Goal: Task Accomplishment & Management: Complete application form

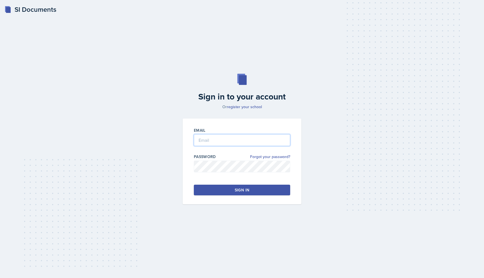
type input "[EMAIL_ADDRESS][DOMAIN_NAME]"
click at [242, 190] on div "Sign in" at bounding box center [242, 190] width 15 height 6
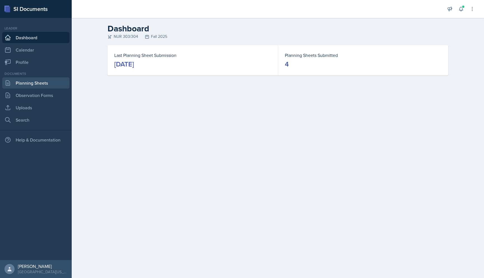
click at [34, 83] on link "Planning Sheets" at bounding box center [35, 82] width 67 height 11
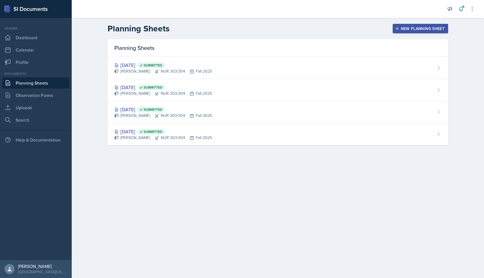
click at [423, 27] on div "New Planning Sheet" at bounding box center [421, 28] width 48 height 4
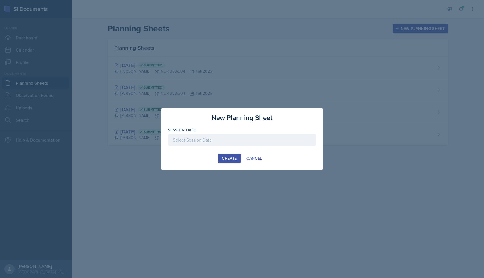
click at [253, 142] on div at bounding box center [242, 140] width 148 height 12
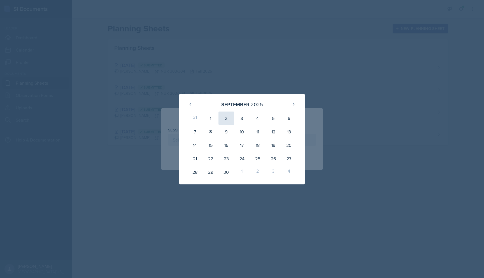
click at [229, 117] on div "2" at bounding box center [227, 118] width 16 height 13
type input "[DATE]"
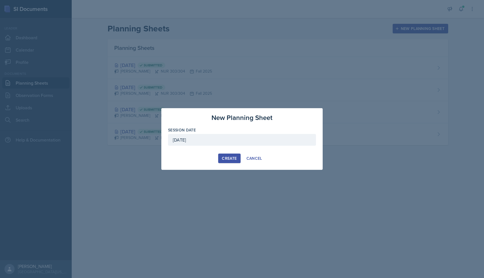
click at [230, 157] on div "Create" at bounding box center [229, 158] width 15 height 4
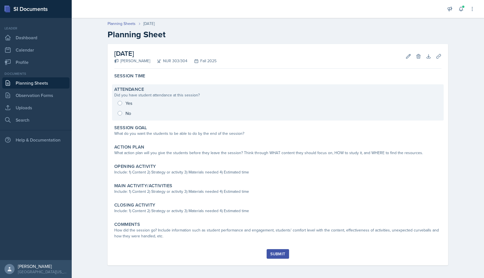
click at [121, 103] on div "Yes No" at bounding box center [277, 108] width 327 height 20
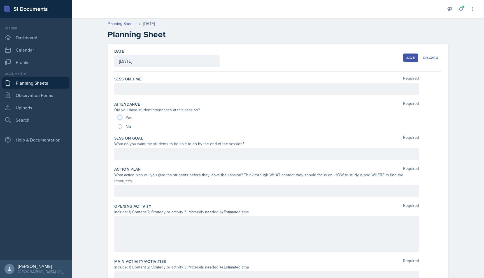
click at [119, 117] on input "Yes" at bounding box center [120, 117] width 4 height 4
radio input "true"
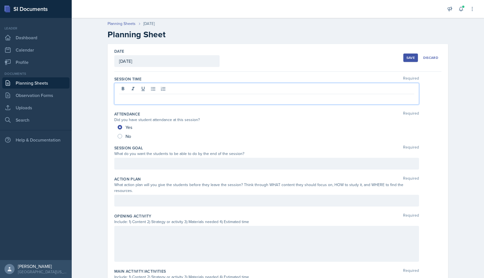
click at [138, 91] on div at bounding box center [266, 94] width 305 height 22
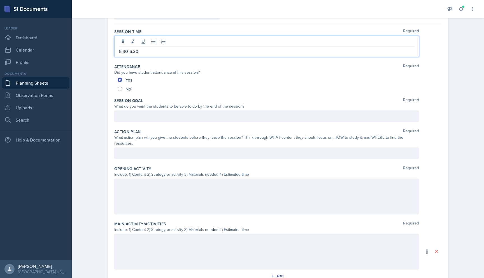
click at [164, 117] on p at bounding box center [266, 116] width 295 height 7
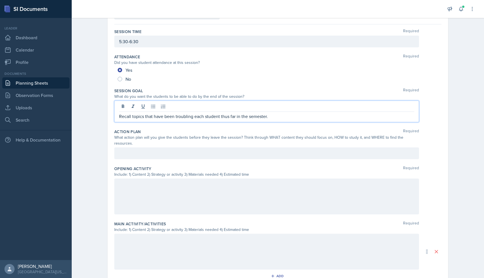
click at [170, 147] on div at bounding box center [266, 153] width 305 height 12
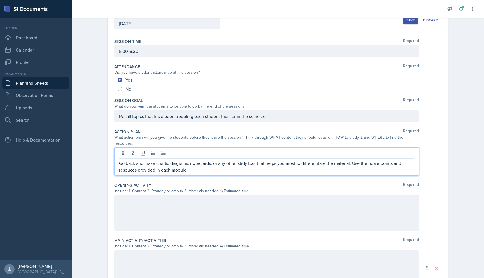
click at [130, 165] on p "Go back and make charts, diagrams, notecrards, or any other stidy tool that hel…" at bounding box center [266, 166] width 295 height 13
click at [385, 160] on p "Go back and make charts, diagrams, notecards, or any other study tool that help…" at bounding box center [266, 166] width 295 height 13
click at [390, 161] on p "Go back and make charts, diagrams, notecards, or any other study tool that help…" at bounding box center [266, 166] width 295 height 13
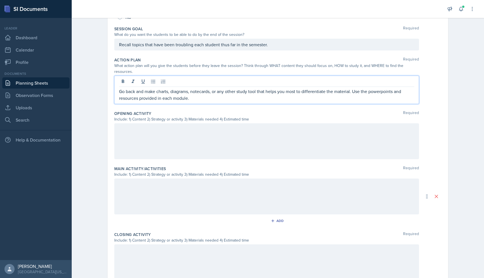
scroll to position [119, 0]
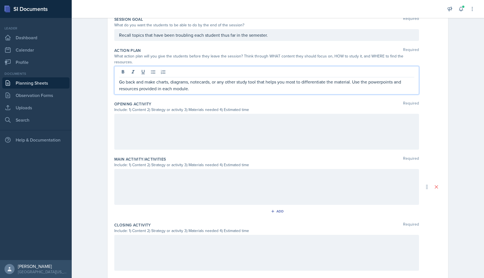
click at [352, 79] on p "Go back and make charts, diagrams, notecards, or any other study tool that help…" at bounding box center [266, 85] width 295 height 13
click at [215, 82] on p "Go back and make charts, diagrams, notecards, or any other study tool that help…" at bounding box center [266, 85] width 295 height 13
click at [223, 83] on p "Go back and make charts, diagrams, notecards, or any other study tool that help…" at bounding box center [266, 85] width 295 height 13
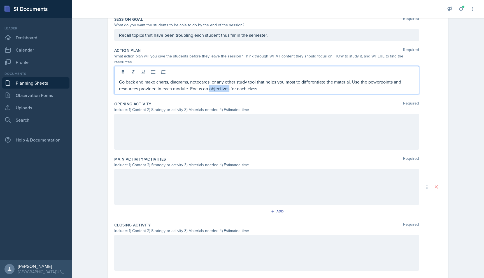
copy p "Go back and make charts, diagrams, notecards, or any other study tool that help…"
click at [274, 81] on p "Go back and make charts, diagrams, notecards, or any other study tool that help…" at bounding box center [266, 85] width 295 height 13
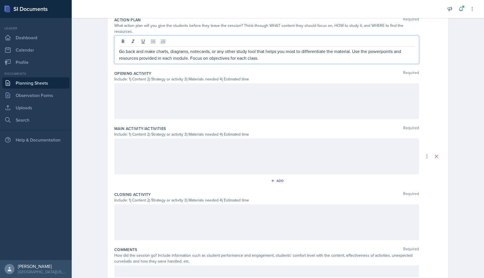
scroll to position [165, 0]
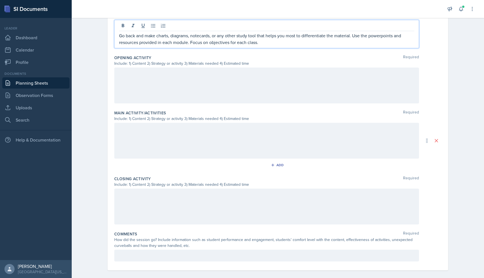
click at [186, 80] on div at bounding box center [266, 86] width 305 height 36
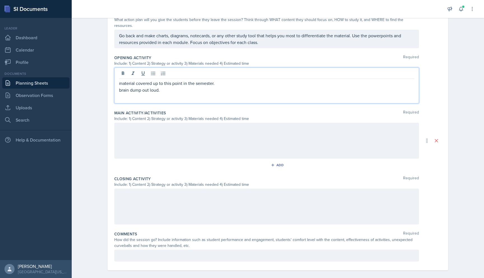
click at [164, 87] on p "brain dump out loud." at bounding box center [266, 90] width 295 height 7
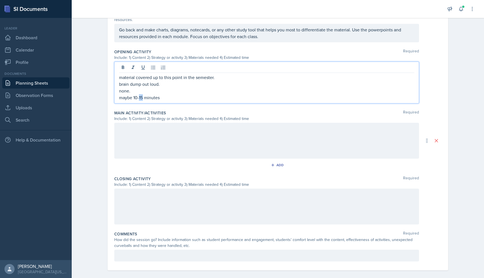
drag, startPoint x: 138, startPoint y: 91, endPoint x: 143, endPoint y: 91, distance: 4.2
click at [143, 94] on p "maybe 10-15 minutes" at bounding box center [266, 97] width 295 height 7
click at [175, 94] on p "maybe 10 minutes" at bounding box center [266, 97] width 295 height 7
drag, startPoint x: 120, startPoint y: 71, endPoint x: 161, endPoint y: 93, distance: 46.7
click at [161, 93] on div "material covered up to this point in the semester. brain dump out loud. none. m…" at bounding box center [266, 87] width 295 height 27
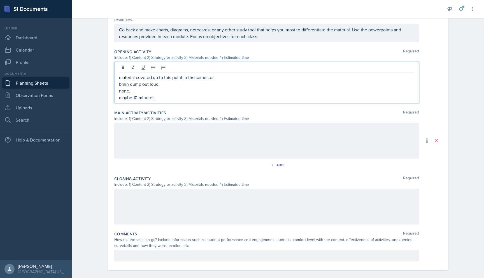
copy div "material covered up to this point in the semester. brain dump out loud. none. m…"
click at [175, 94] on p "maybe 10 minutes." at bounding box center [266, 97] width 295 height 7
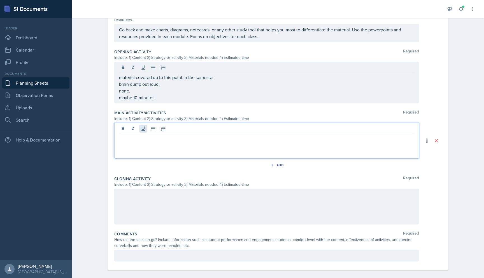
click at [141, 124] on div at bounding box center [266, 141] width 305 height 36
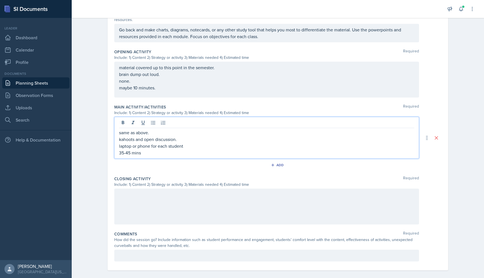
click at [152, 193] on div at bounding box center [266, 207] width 305 height 36
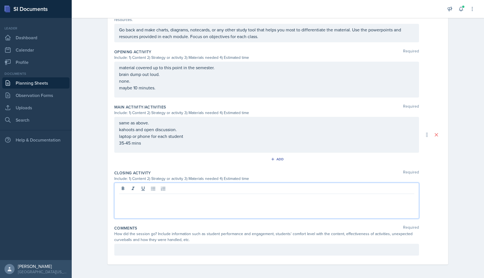
scroll to position [155, 0]
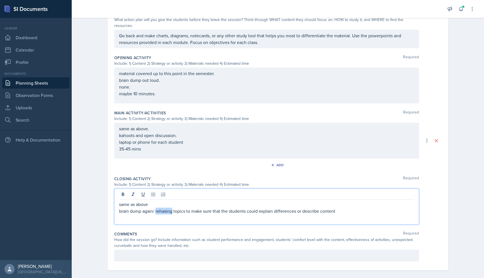
click at [166, 208] on p "brain dump again/ rehasing topics to make sure that the students could explain …" at bounding box center [266, 211] width 295 height 7
click at [177, 214] on p at bounding box center [266, 217] width 295 height 7
click at [156, 208] on p "brain dump again/ rehashing topics to make sure that the students could explain…" at bounding box center [266, 211] width 295 height 7
click at [149, 214] on p at bounding box center [266, 217] width 295 height 7
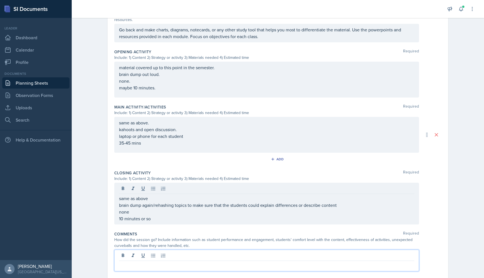
scroll to position [159, 0]
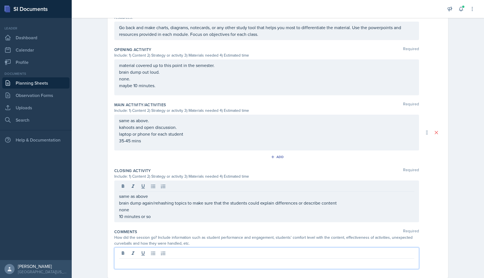
click at [184, 249] on div at bounding box center [266, 259] width 305 height 22
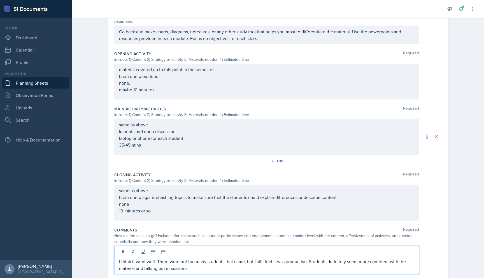
scroll to position [172, 0]
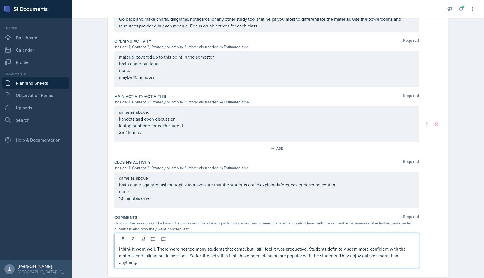
click at [433, 220] on div "How did the session go? Include information such as student performance and eng…" at bounding box center [277, 226] width 327 height 12
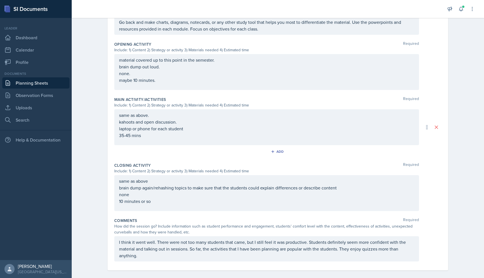
scroll to position [0, 0]
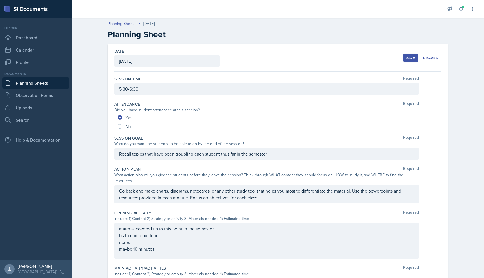
click at [413, 57] on div "Save" at bounding box center [411, 58] width 8 height 4
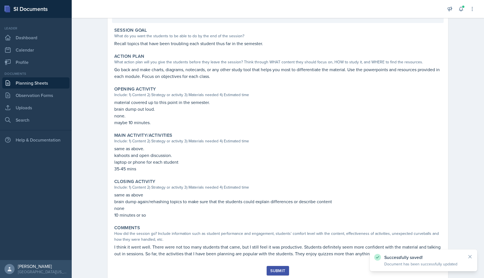
scroll to position [122, 0]
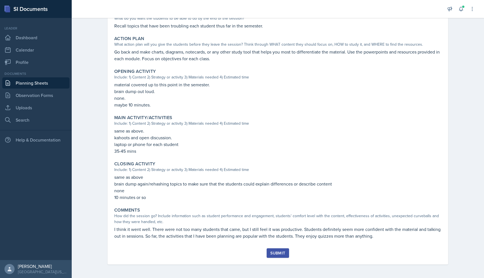
click at [280, 251] on div "Submit" at bounding box center [278, 253] width 15 height 4
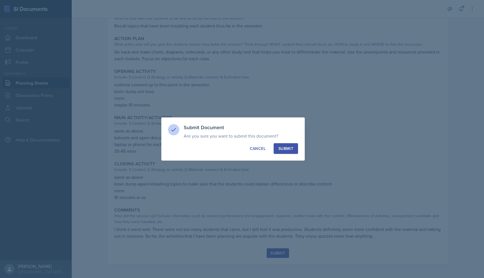
click at [287, 147] on div "Submit" at bounding box center [286, 149] width 15 height 6
radio input "true"
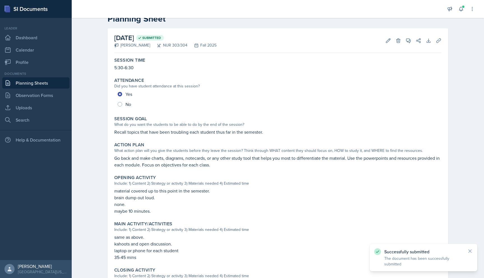
scroll to position [0, 0]
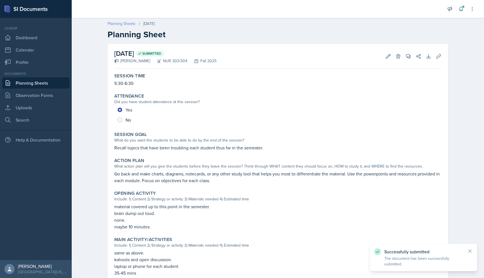
click at [126, 24] on link "Planning Sheets" at bounding box center [122, 24] width 28 height 6
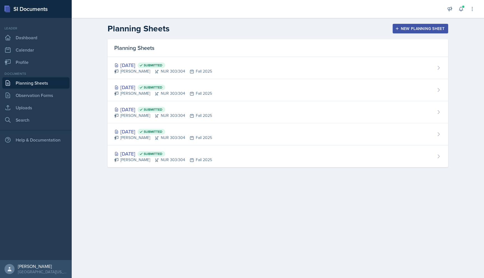
click at [423, 28] on div "New Planning Sheet" at bounding box center [421, 28] width 48 height 4
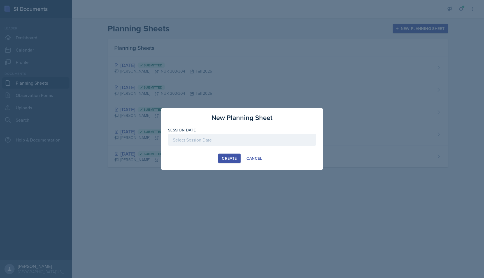
click at [240, 139] on div at bounding box center [242, 140] width 148 height 12
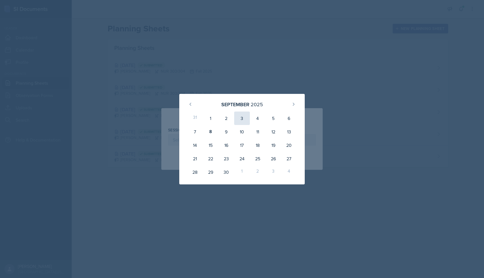
click at [241, 117] on div "3" at bounding box center [242, 118] width 16 height 13
type input "[DATE]"
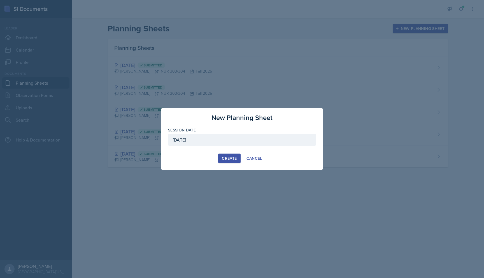
click at [231, 157] on div "Create" at bounding box center [229, 158] width 15 height 4
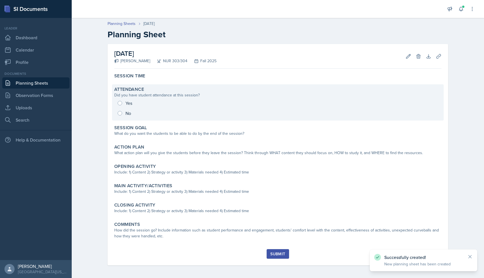
click at [119, 103] on div "Yes No" at bounding box center [277, 108] width 327 height 20
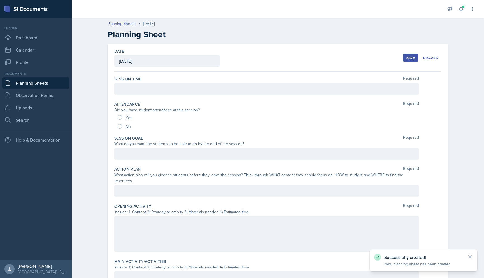
click at [146, 87] on div at bounding box center [266, 89] width 305 height 12
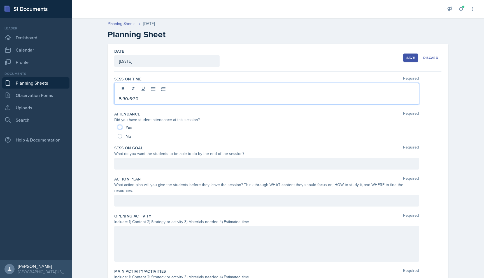
click at [120, 127] on input "Yes" at bounding box center [120, 127] width 4 height 4
radio input "true"
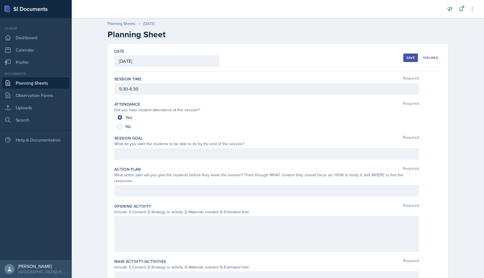
click at [160, 154] on div at bounding box center [266, 154] width 305 height 12
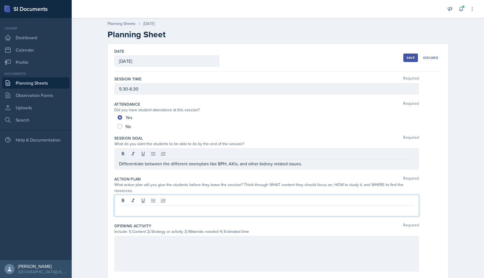
click at [246, 195] on div at bounding box center [266, 206] width 305 height 22
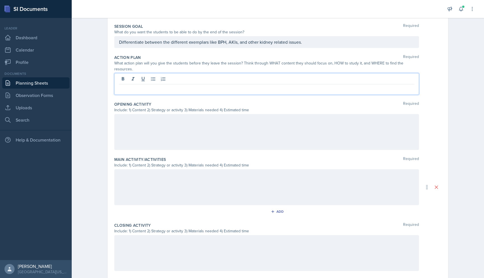
scroll to position [112, 0]
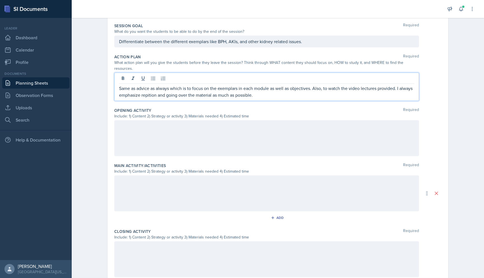
click at [149, 90] on p "Same as advice as always which is to focus on the exemplars in each module as w…" at bounding box center [266, 91] width 295 height 13
click at [265, 89] on p "Same as advice as always which is to focus on the exemplars in each module as w…" at bounding box center [266, 91] width 295 height 13
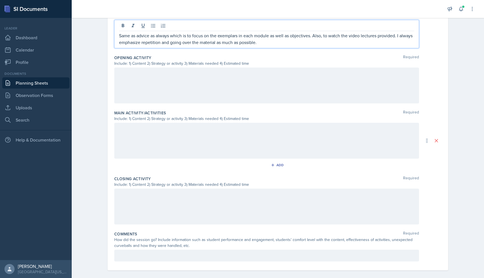
click at [251, 80] on div at bounding box center [266, 86] width 305 height 36
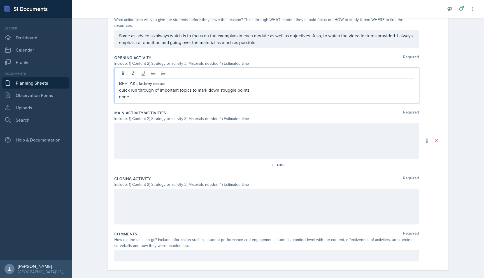
scroll to position [161, 0]
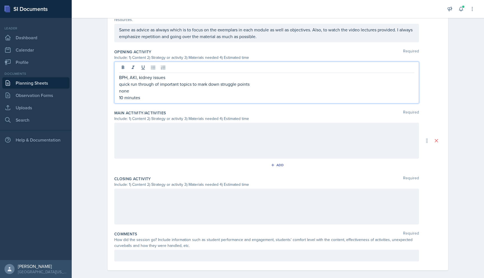
click at [217, 127] on div at bounding box center [266, 141] width 305 height 36
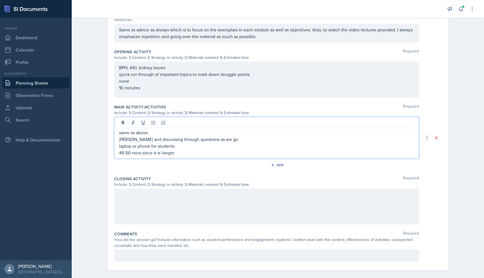
click at [151, 192] on div at bounding box center [266, 207] width 305 height 36
drag, startPoint x: 119, startPoint y: 129, endPoint x: 178, endPoint y: 141, distance: 59.4
click at [178, 141] on div "same as above kahoot and discussing through questions as we go laptop or phone …" at bounding box center [266, 142] width 295 height 27
click at [178, 143] on p "laptop or phone for students" at bounding box center [266, 146] width 295 height 7
drag, startPoint x: 120, startPoint y: 134, endPoint x: 178, endPoint y: 142, distance: 58.5
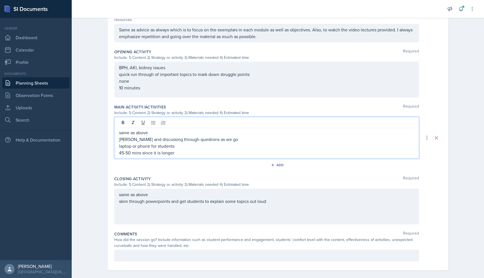
click at [178, 142] on div "same as above kahoot and discussing through questions as we go laptop or phone …" at bounding box center [266, 142] width 295 height 27
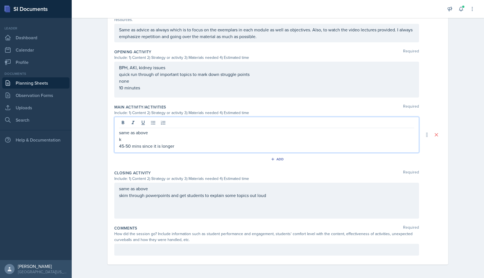
scroll to position [155, 0]
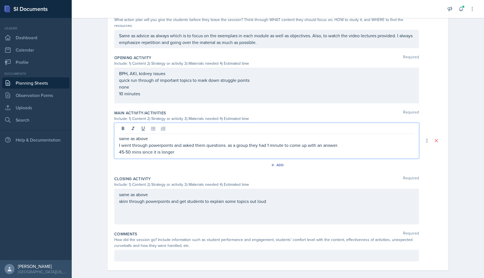
click at [340, 142] on p "I went through powerpoints and asked them questions. as a group they had 1 minu…" at bounding box center [266, 145] width 295 height 7
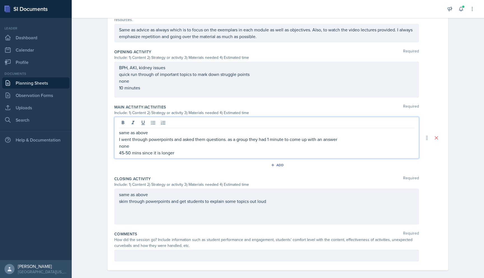
click at [178, 149] on p "45-50 mins since it is longer" at bounding box center [266, 152] width 295 height 7
click at [271, 195] on div "same as above skim through powerpoints and get students to explain some topics …" at bounding box center [266, 197] width 295 height 13
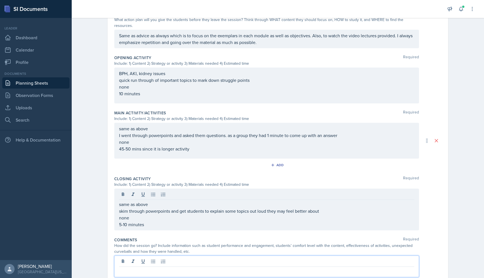
click at [239, 256] on div at bounding box center [266, 267] width 305 height 22
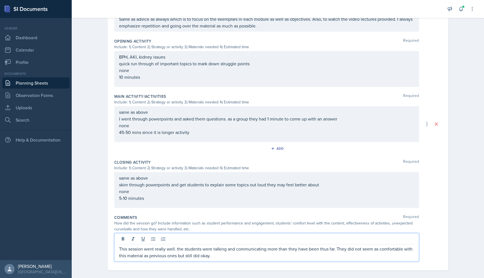
scroll to position [0, 0]
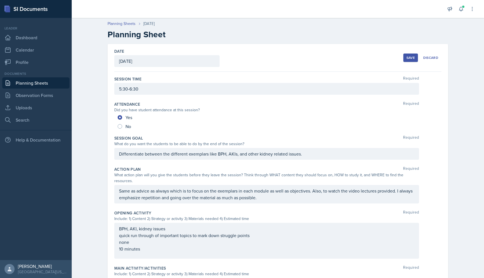
click at [410, 56] on div "Save" at bounding box center [411, 58] width 8 height 4
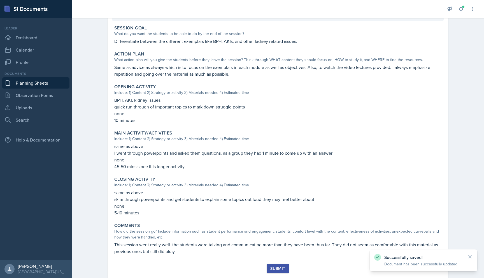
scroll to position [122, 0]
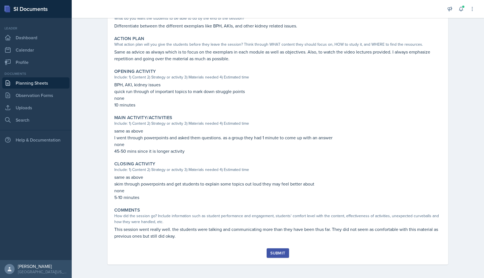
click at [279, 253] on div "Submit" at bounding box center [278, 253] width 15 height 4
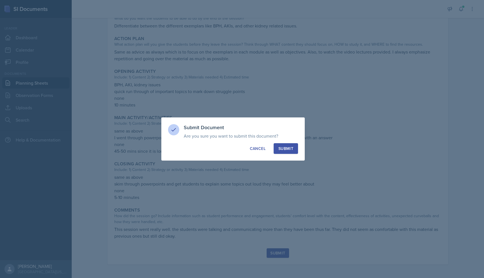
click at [286, 147] on div "Submit" at bounding box center [286, 149] width 15 height 6
radio input "true"
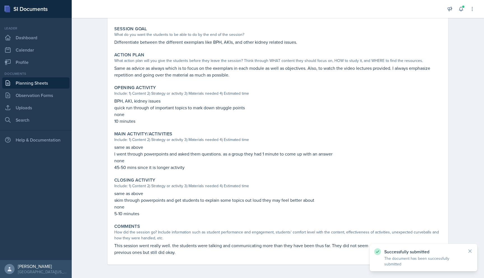
scroll to position [0, 0]
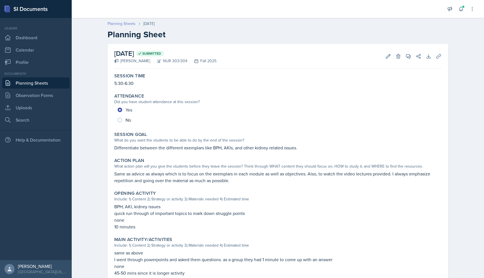
click at [131, 24] on link "Planning Sheets" at bounding box center [122, 24] width 28 height 6
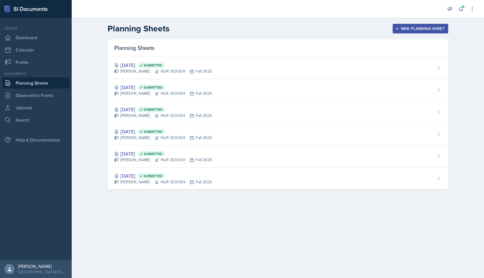
click at [416, 26] on div "New Planning Sheet" at bounding box center [421, 28] width 48 height 4
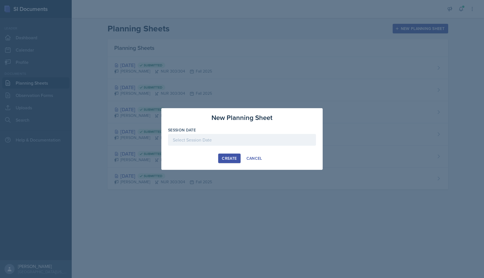
click at [239, 139] on div at bounding box center [242, 140] width 148 height 12
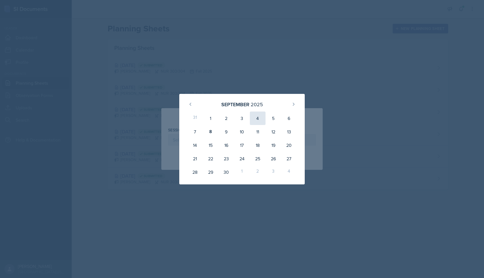
click at [257, 121] on div "4" at bounding box center [258, 118] width 16 height 13
type input "[DATE]"
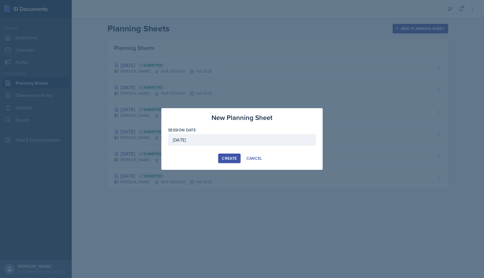
click at [229, 155] on button "Create" at bounding box center [229, 159] width 22 height 10
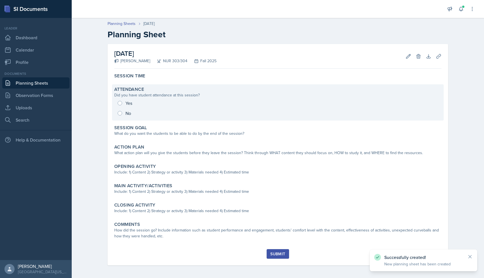
click at [120, 103] on div "Yes No" at bounding box center [277, 108] width 327 height 20
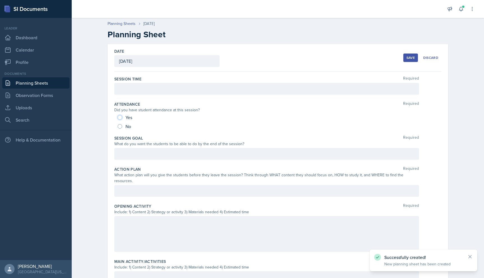
click at [121, 119] on input "Yes" at bounding box center [120, 117] width 4 height 4
radio input "true"
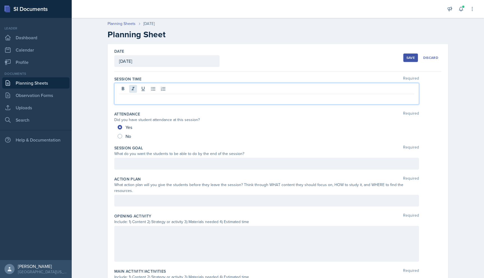
click at [135, 89] on div at bounding box center [266, 94] width 305 height 22
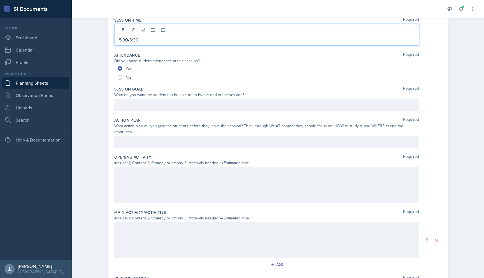
scroll to position [61, 0]
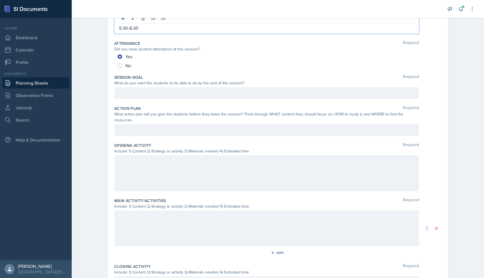
click at [167, 96] on p at bounding box center [266, 93] width 295 height 7
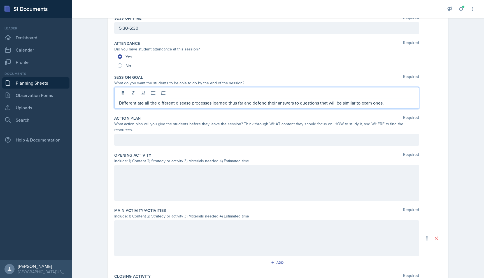
click at [247, 134] on div at bounding box center [266, 140] width 305 height 12
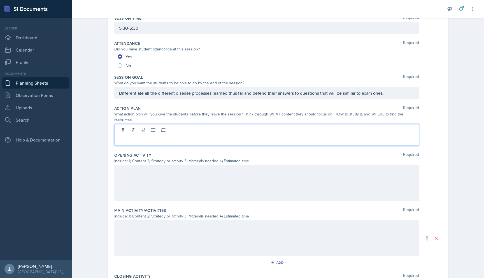
scroll to position [51, 0]
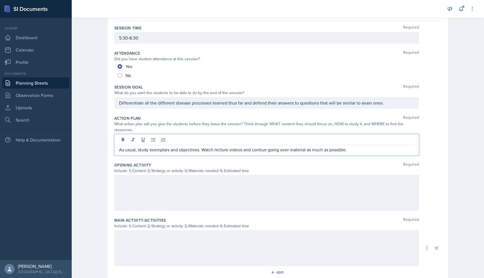
click at [259, 146] on p "As usual, study exemplars and objectives. Watch lecture videos and contiue goin…" at bounding box center [266, 149] width 295 height 7
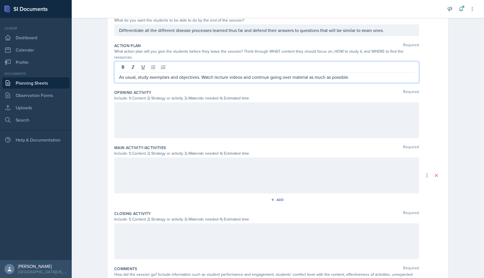
scroll to position [123, 0]
click at [200, 74] on p "As usual, study exemplars and objectives. Watch lecture videos and continue goi…" at bounding box center [266, 77] width 295 height 7
click at [182, 109] on div at bounding box center [266, 121] width 305 height 36
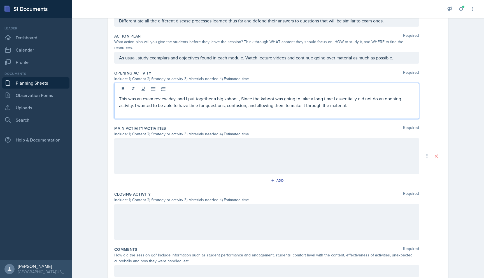
click at [351, 102] on p "This was an exam review day, and I put together a big kahoot., Since the kahoot…" at bounding box center [266, 101] width 295 height 13
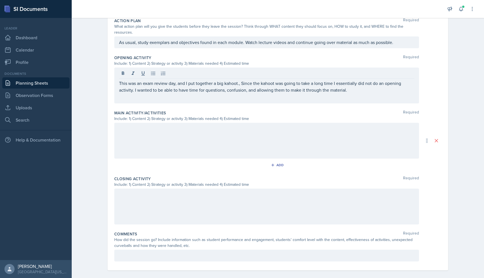
click at [267, 131] on div at bounding box center [266, 141] width 305 height 36
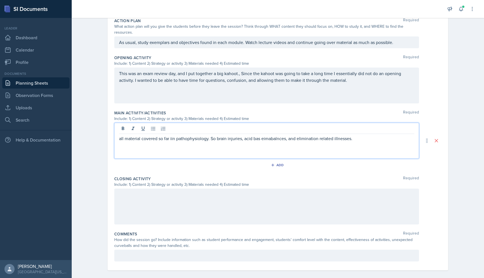
click at [173, 135] on p "all material covered so far iin pathophysiology. So brain injuries, acid bas ei…" at bounding box center [266, 138] width 295 height 7
click at [127, 142] on p at bounding box center [266, 145] width 295 height 7
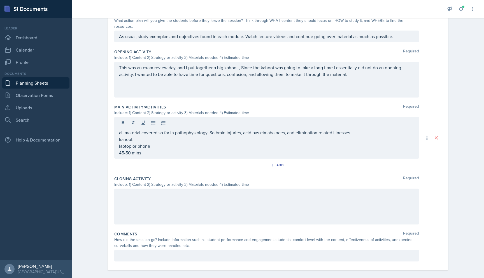
click at [153, 195] on div at bounding box center [266, 207] width 305 height 36
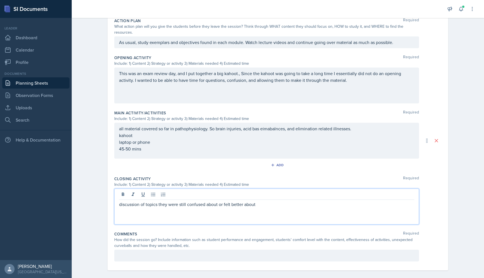
click at [119, 201] on p "discussion of topics they were still confused about or felt better about" at bounding box center [266, 204] width 295 height 7
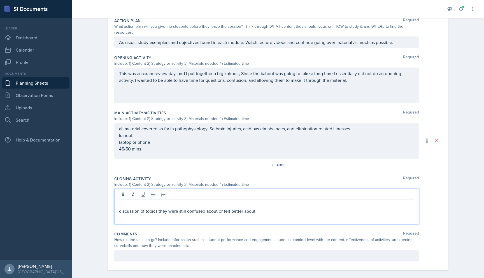
click at [120, 201] on p at bounding box center [266, 204] width 295 height 7
click at [135, 214] on p at bounding box center [266, 217] width 295 height 7
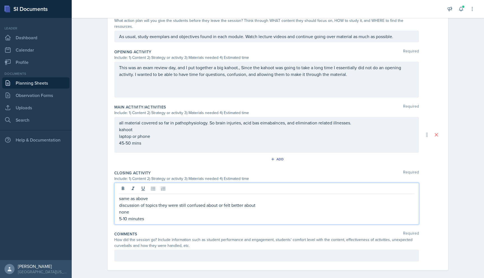
click at [141, 250] on div at bounding box center [266, 256] width 305 height 12
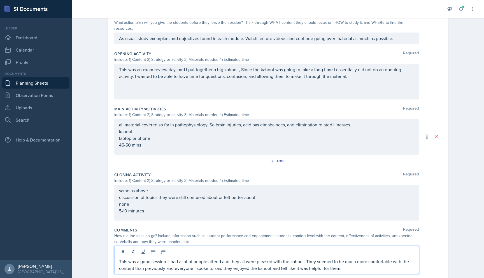
click at [437, 201] on div "same as above discussion of topics they were still confused about or felt bette…" at bounding box center [277, 203] width 327 height 36
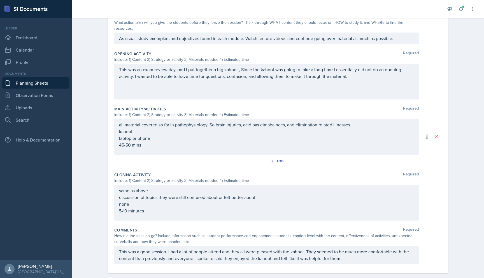
scroll to position [0, 0]
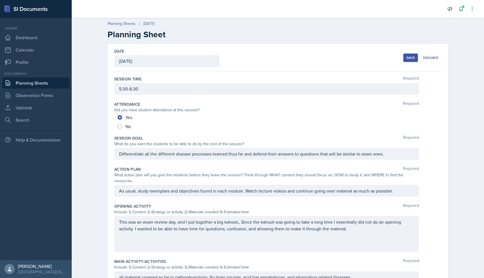
click at [409, 57] on div "Save" at bounding box center [411, 58] width 8 height 4
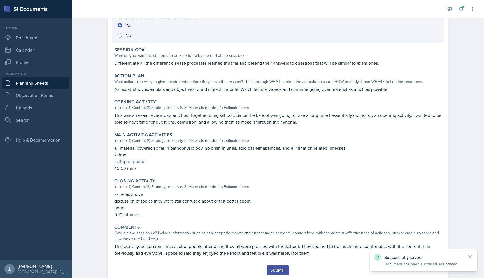
scroll to position [102, 0]
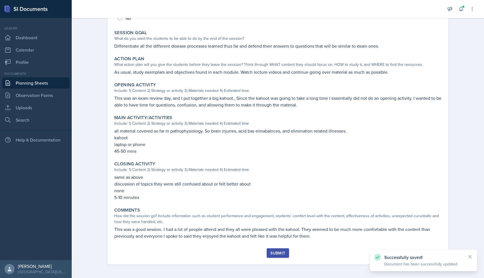
click at [278, 252] on div "Submit" at bounding box center [278, 253] width 15 height 4
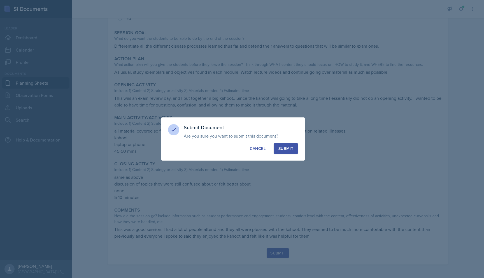
click at [288, 149] on div "Submit" at bounding box center [286, 149] width 15 height 6
radio input "true"
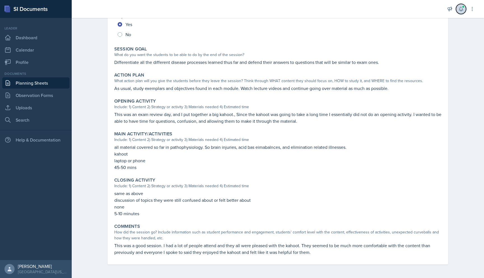
click at [461, 7] on icon at bounding box center [462, 9] width 4 height 4
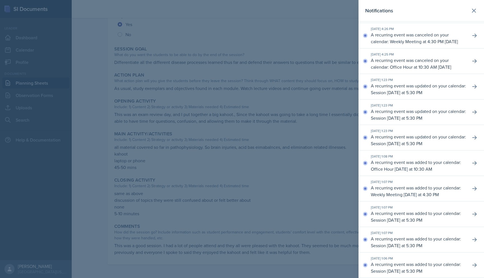
scroll to position [0, 0]
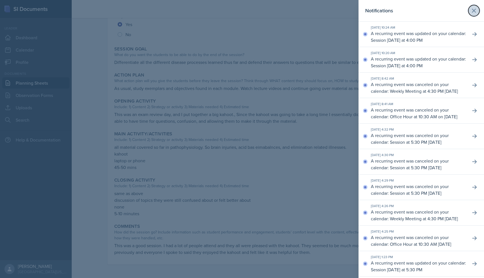
click at [477, 10] on icon at bounding box center [474, 10] width 7 height 7
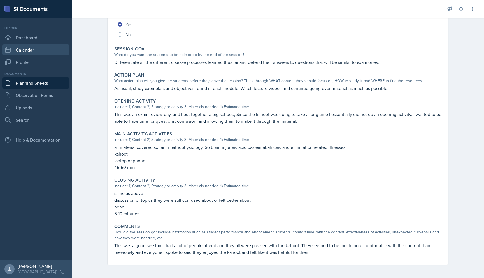
click at [29, 50] on link "Calendar" at bounding box center [35, 49] width 67 height 11
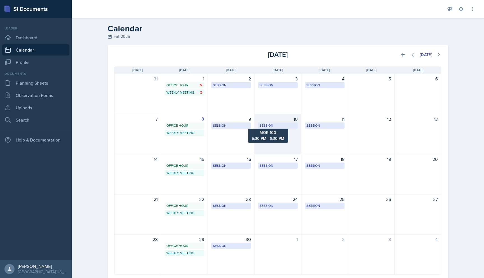
scroll to position [17, 0]
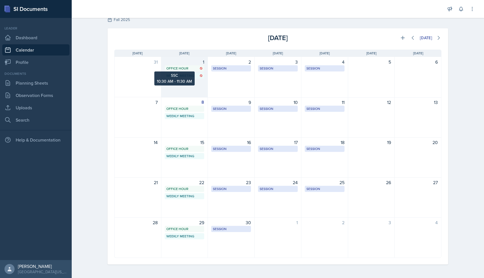
click at [202, 68] on icon at bounding box center [201, 68] width 3 height 3
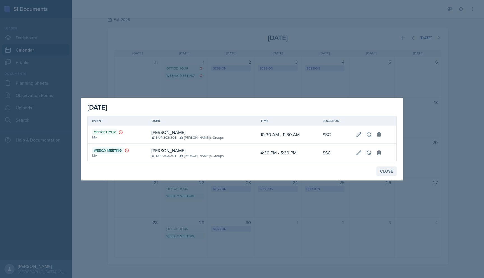
click at [390, 172] on div "Close" at bounding box center [386, 171] width 13 height 4
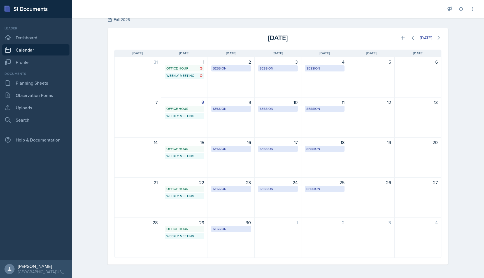
click at [89, 124] on div "Calendar Fall 2025 [DATE] [DATE] Event Type Select Event Type All Admin Office …" at bounding box center [278, 139] width 413 height 277
